Goal: Navigation & Orientation: Find specific page/section

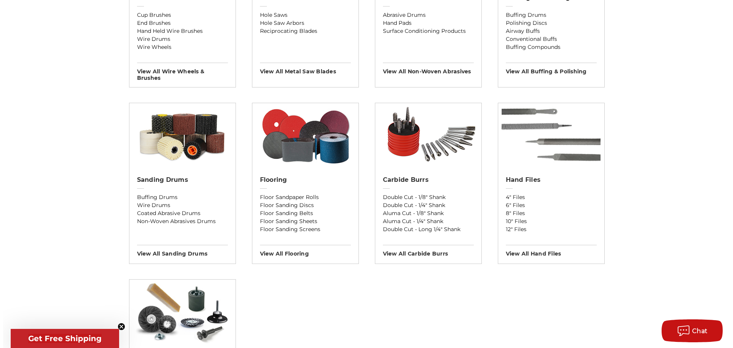
scroll to position [535, 0]
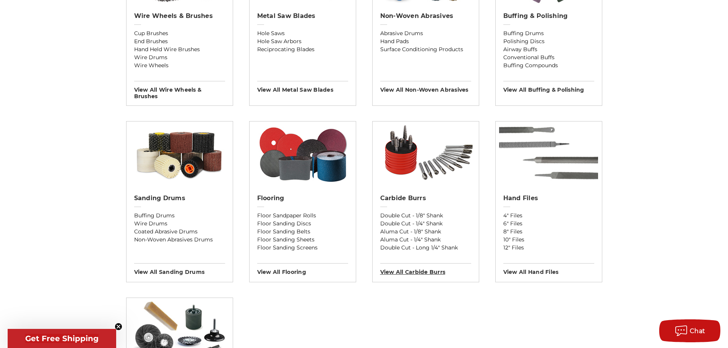
click at [403, 269] on h3 "View All carbide burrs" at bounding box center [425, 269] width 91 height 12
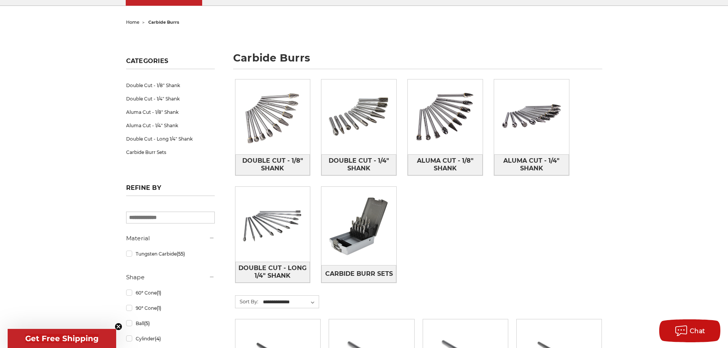
scroll to position [76, 0]
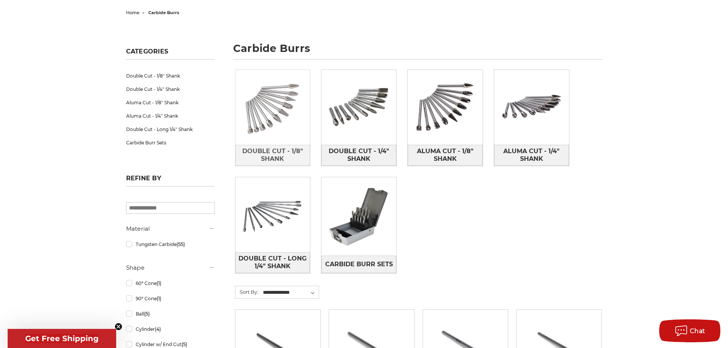
click at [269, 125] on img at bounding box center [272, 107] width 75 height 75
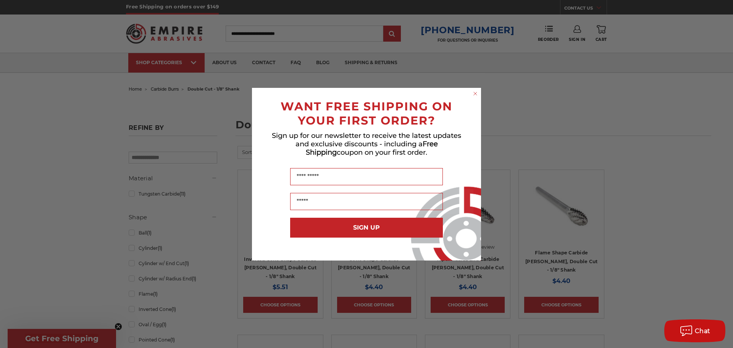
click at [475, 94] on icon "Close dialog" at bounding box center [475, 93] width 3 height 3
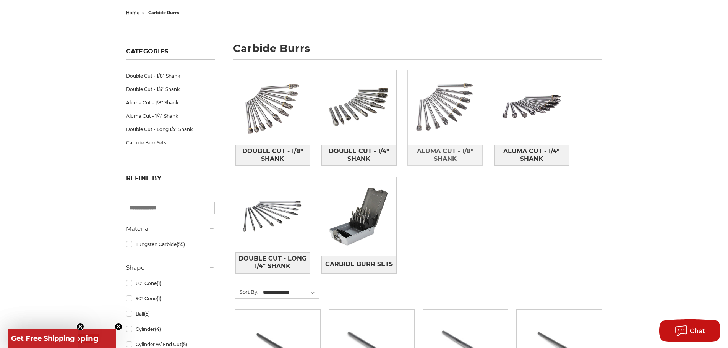
click at [446, 118] on img at bounding box center [445, 107] width 75 height 75
